Goal: Transaction & Acquisition: Purchase product/service

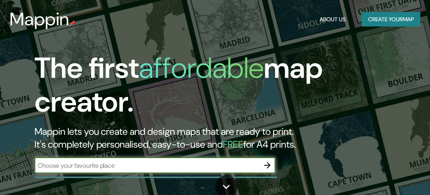
click at [138, 166] on input "text" at bounding box center [147, 165] width 225 height 9
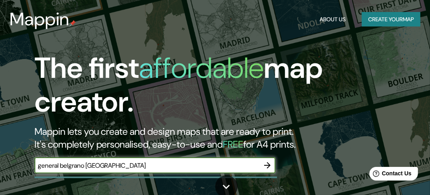
type input "general belgrano [GEOGRAPHIC_DATA]"
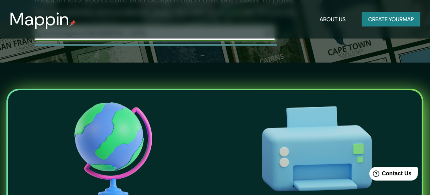
scroll to position [27, 0]
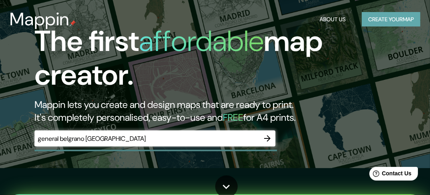
click at [379, 20] on button "Create your map" at bounding box center [391, 19] width 59 height 15
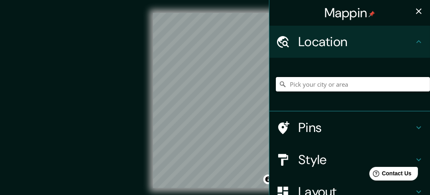
click at [315, 84] on input "Pick your city or area" at bounding box center [353, 84] width 154 height 14
click at [321, 86] on input "Generaal Belliardstraat, 2000 [GEOGRAPHIC_DATA], [GEOGRAPHIC_DATA], [GEOGRAPHIC…" at bounding box center [353, 84] width 154 height 14
click at [331, 87] on input "Generaal Belliardstraat, 2000 [GEOGRAPHIC_DATA], [GEOGRAPHIC_DATA], [GEOGRAPHIC…" at bounding box center [353, 84] width 154 height 14
click at [280, 85] on icon at bounding box center [283, 85] width 6 height 6
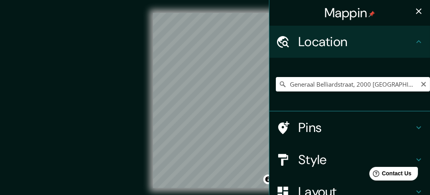
click at [279, 84] on icon at bounding box center [283, 84] width 8 height 8
click at [393, 88] on input "Generaal Belliardstraat, 2000 [GEOGRAPHIC_DATA], [GEOGRAPHIC_DATA], [GEOGRAPHIC…" at bounding box center [353, 84] width 154 height 14
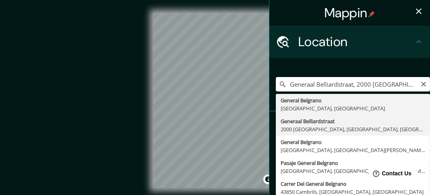
type input "General Belgrano, [GEOGRAPHIC_DATA], [GEOGRAPHIC_DATA]"
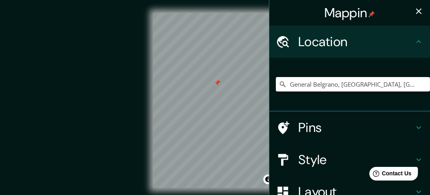
click at [217, 84] on div at bounding box center [217, 83] width 6 height 6
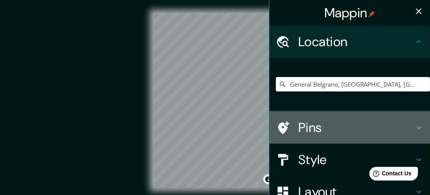
click at [414, 127] on icon at bounding box center [419, 128] width 10 height 10
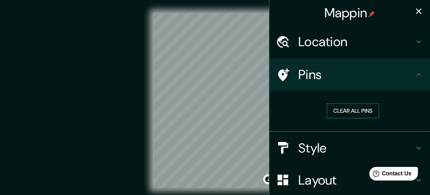
click at [359, 113] on button "Clear all pins" at bounding box center [353, 111] width 52 height 15
click at [354, 110] on button "Clear all pins" at bounding box center [353, 111] width 52 height 15
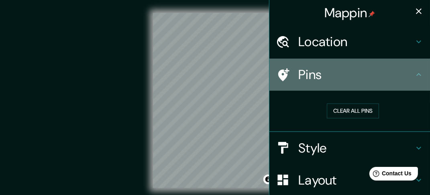
click at [303, 73] on h4 "Pins" at bounding box center [356, 75] width 116 height 16
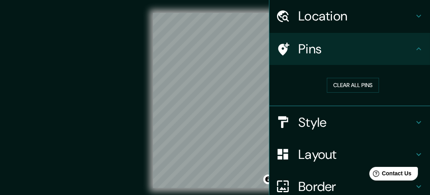
scroll to position [40, 0]
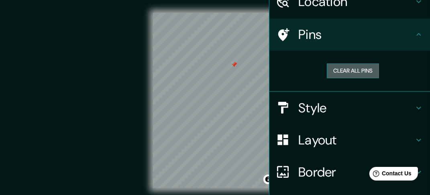
click at [345, 68] on button "Clear all pins" at bounding box center [353, 70] width 52 height 15
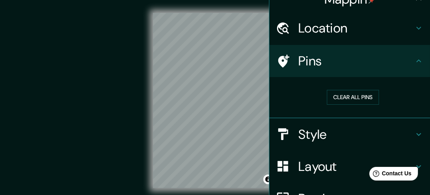
scroll to position [0, 0]
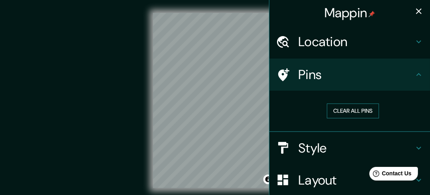
click at [354, 117] on button "Clear all pins" at bounding box center [353, 111] width 52 height 15
click at [278, 74] on icon at bounding box center [283, 74] width 11 height 13
click at [414, 76] on icon at bounding box center [419, 75] width 10 height 10
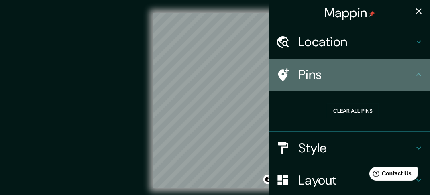
click at [414, 76] on icon at bounding box center [419, 75] width 10 height 10
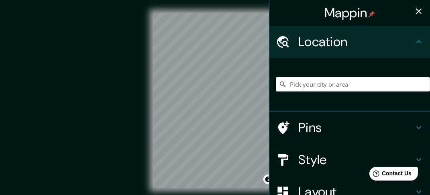
click at [325, 87] on input "Pick your city or area" at bounding box center [353, 84] width 154 height 14
type input "h"
click at [335, 86] on input "General Belgrano, [GEOGRAPHIC_DATA], [GEOGRAPHIC_DATA][PERSON_NAME] 7850000, [G…" at bounding box center [353, 84] width 154 height 14
drag, startPoint x: 335, startPoint y: 84, endPoint x: 437, endPoint y: 99, distance: 103.1
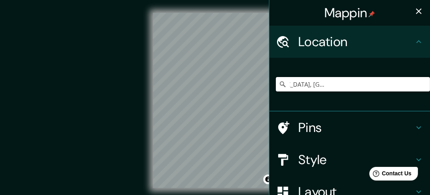
click at [430, 99] on html "Mappin Location [GEOGRAPHIC_DATA], [GEOGRAPHIC_DATA][PERSON_NAME] 7850000, [GEO…" at bounding box center [215, 97] width 430 height 195
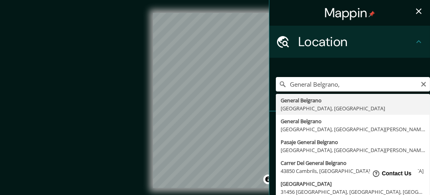
type input "General Belgrano, [GEOGRAPHIC_DATA], [GEOGRAPHIC_DATA]"
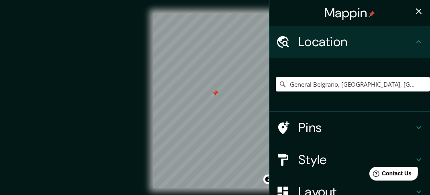
click at [214, 94] on div at bounding box center [215, 93] width 6 height 6
click at [220, 94] on div at bounding box center [221, 93] width 6 height 6
click at [214, 92] on div at bounding box center [214, 93] width 6 height 6
click at [223, 96] on div at bounding box center [221, 93] width 6 height 6
click at [210, 95] on div at bounding box center [209, 93] width 6 height 6
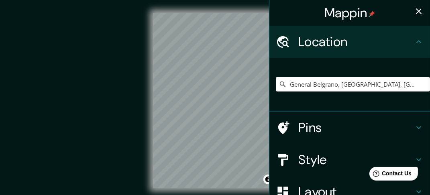
click at [299, 130] on h4 "Pins" at bounding box center [356, 128] width 116 height 16
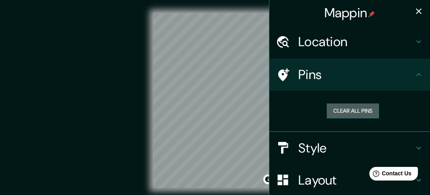
click at [352, 112] on button "Clear all pins" at bounding box center [353, 111] width 52 height 15
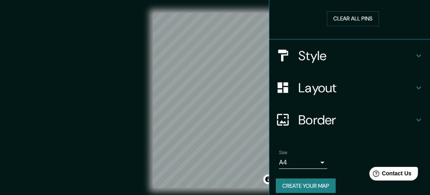
scroll to position [100, 0]
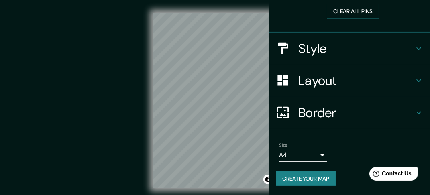
click at [315, 153] on body "Mappin Location General Belgrano, Provincia de Buenos Aires, Argentina Pins Cle…" at bounding box center [215, 97] width 430 height 195
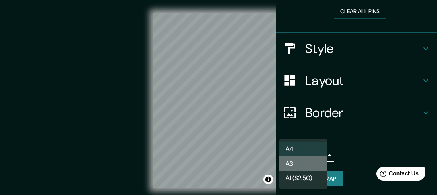
click at [305, 162] on li "A3" at bounding box center [303, 164] width 48 height 14
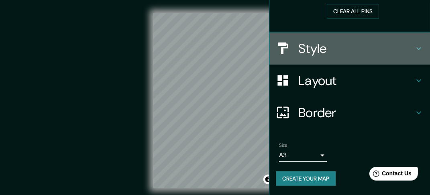
click at [316, 45] on h4 "Style" at bounding box center [356, 49] width 116 height 16
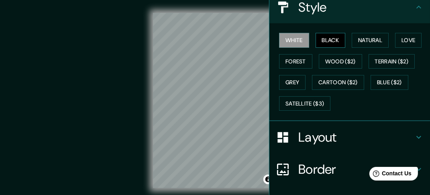
scroll to position [86, 0]
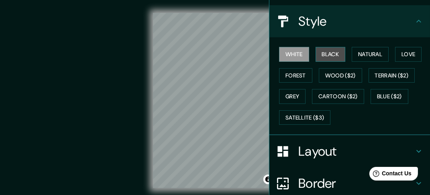
click at [316, 53] on button "Black" at bounding box center [331, 54] width 30 height 15
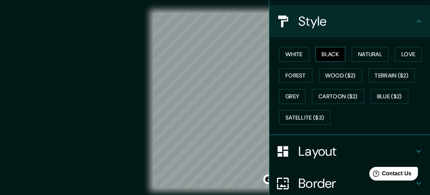
click at [316, 54] on button "Black" at bounding box center [331, 54] width 30 height 15
click at [295, 53] on button "White" at bounding box center [294, 54] width 30 height 15
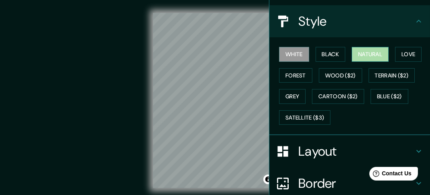
click at [357, 55] on button "Natural" at bounding box center [370, 54] width 37 height 15
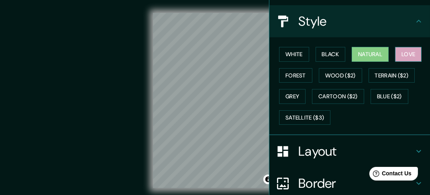
click at [401, 53] on button "Love" at bounding box center [408, 54] width 27 height 15
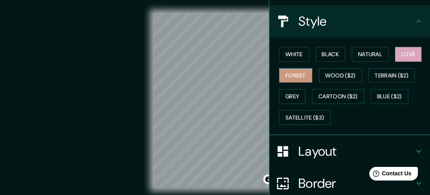
click at [287, 76] on button "Forest" at bounding box center [295, 75] width 33 height 15
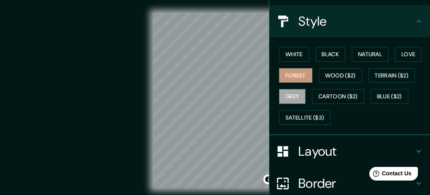
click at [290, 95] on button "Grey" at bounding box center [292, 96] width 27 height 15
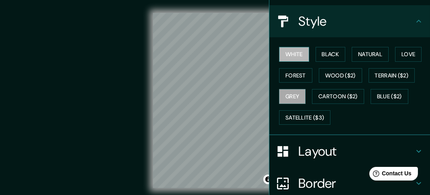
click at [291, 53] on button "White" at bounding box center [294, 54] width 30 height 15
